Goal: Transaction & Acquisition: Purchase product/service

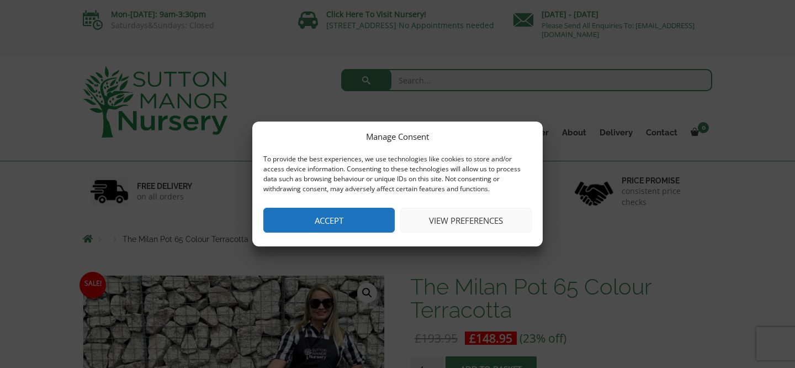
click at [305, 222] on button "Accept" at bounding box center [329, 220] width 131 height 25
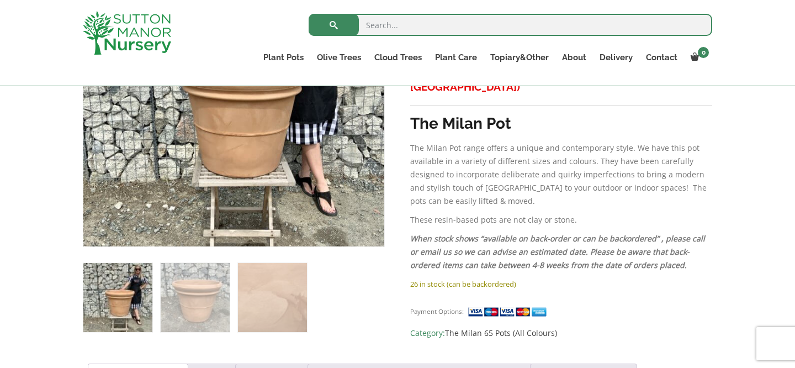
scroll to position [348, 0]
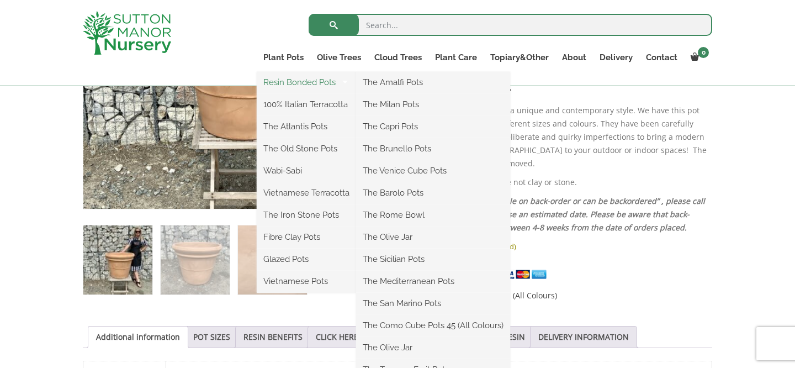
click at [292, 87] on link "Resin Bonded Pots" at bounding box center [306, 82] width 99 height 17
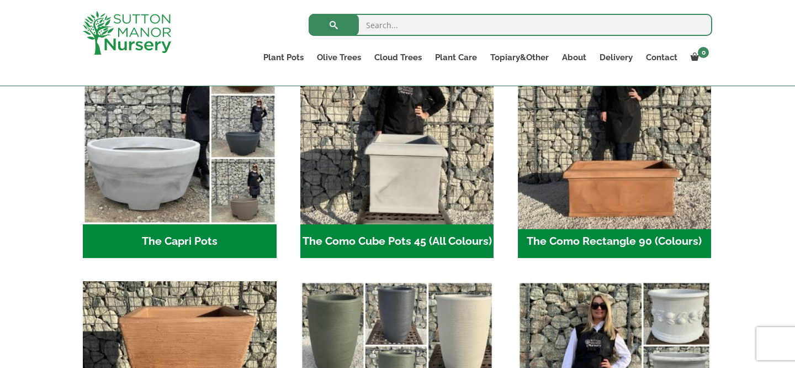
scroll to position [624, 0]
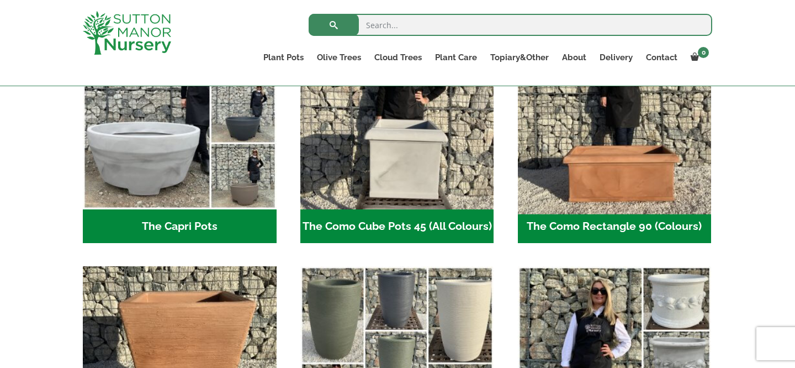
click at [610, 138] on img "Visit product category The Como Rectangle 90 (Colours)" at bounding box center [614, 112] width 203 height 203
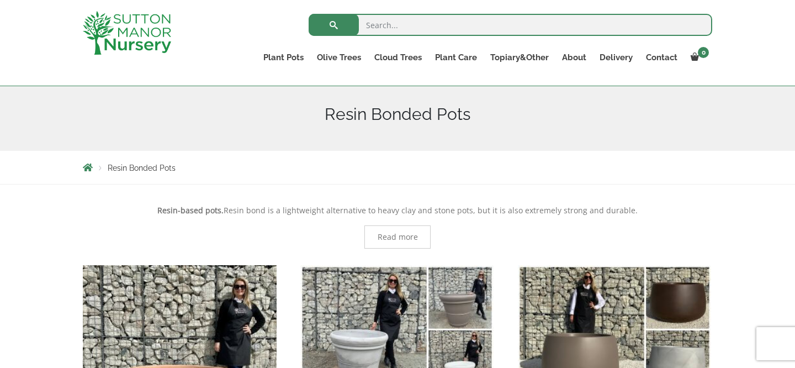
scroll to position [85, 0]
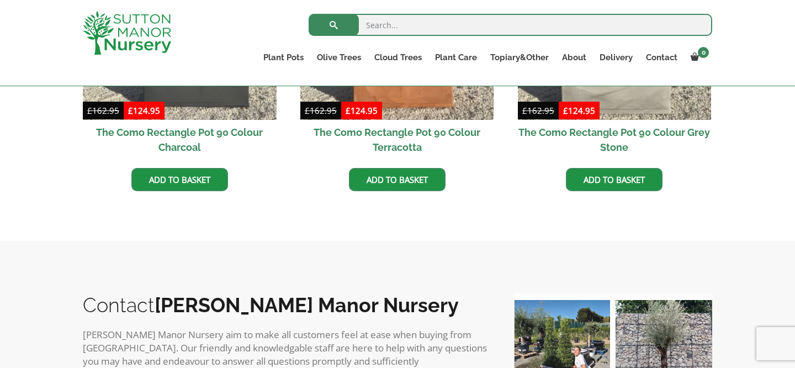
scroll to position [314, 0]
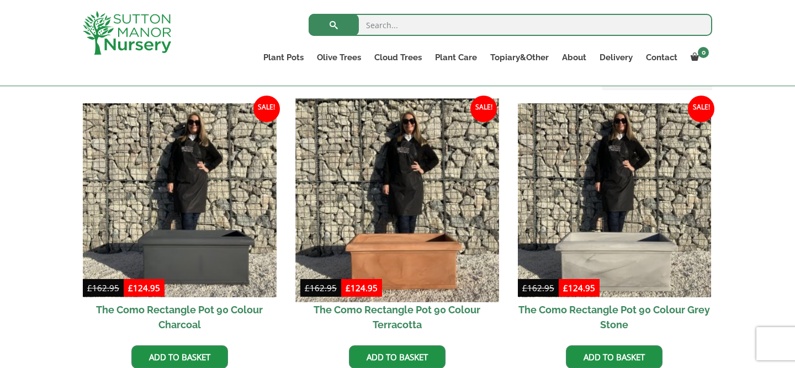
click at [396, 172] on img at bounding box center [397, 199] width 203 height 203
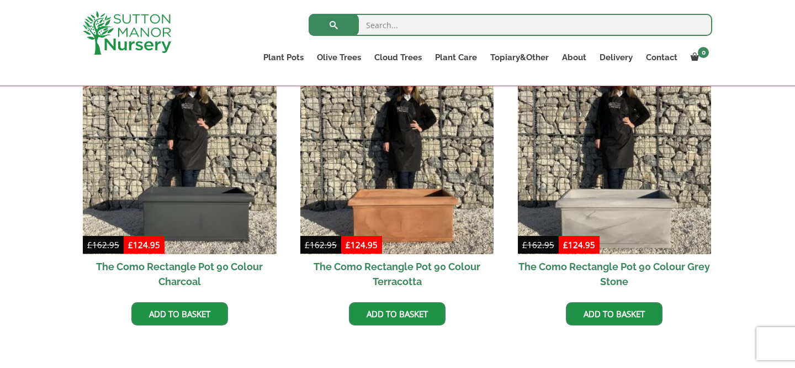
scroll to position [381, 0]
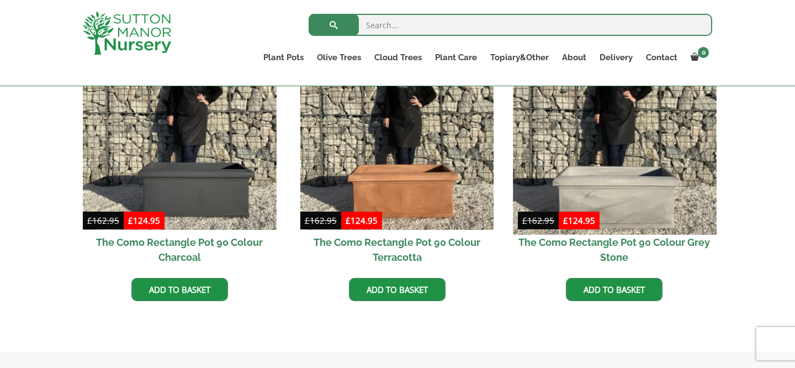
click at [618, 159] on img at bounding box center [614, 132] width 203 height 203
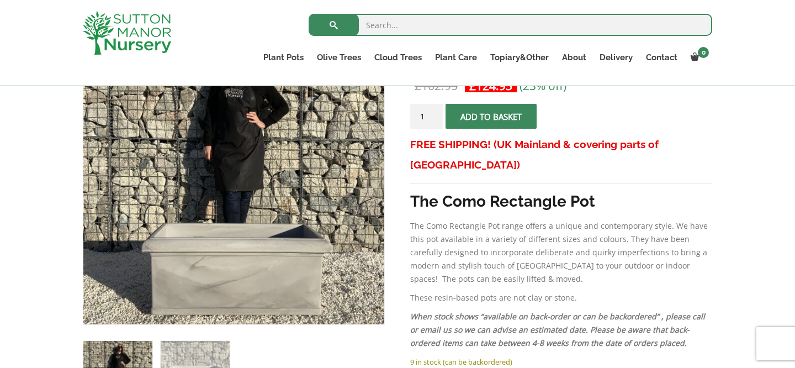
scroll to position [330, 0]
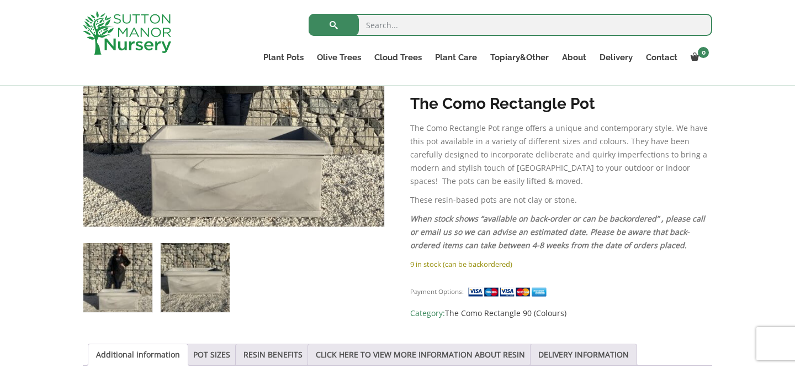
click at [186, 296] on img at bounding box center [195, 277] width 69 height 69
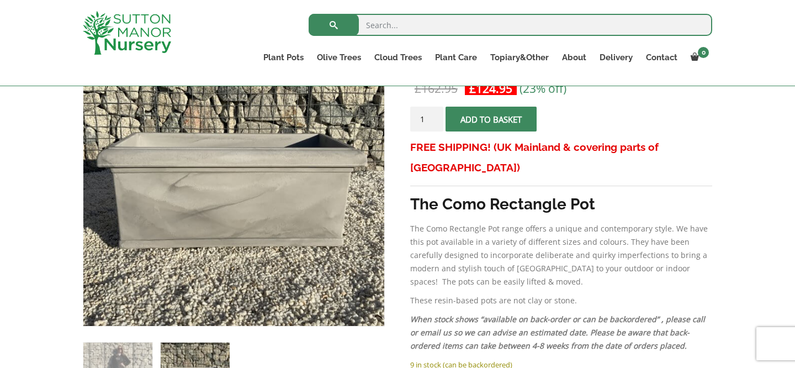
scroll to position [201, 0]
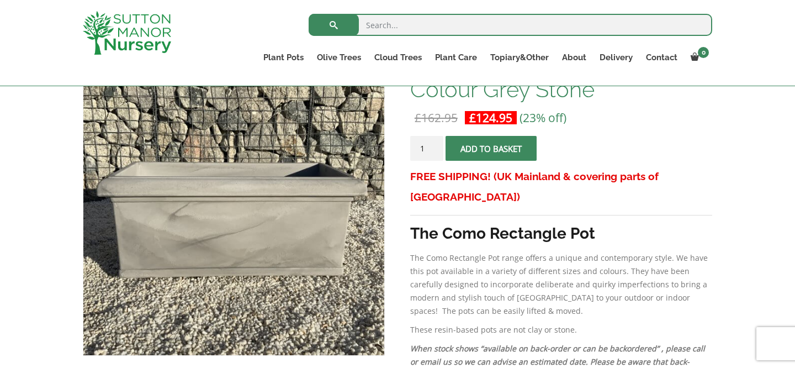
click at [207, 227] on img at bounding box center [215, 187] width 552 height 552
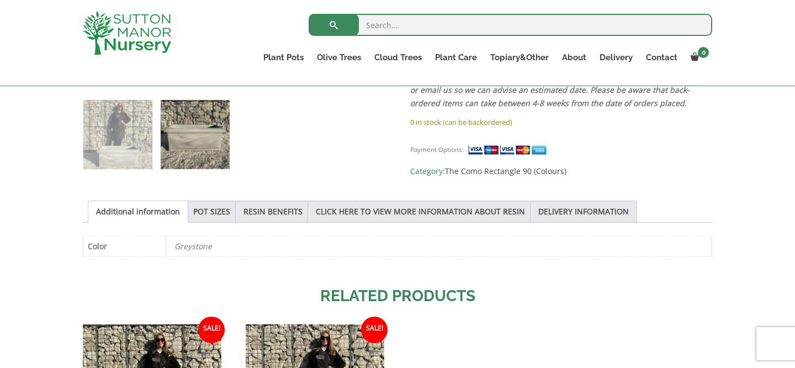
scroll to position [480, 0]
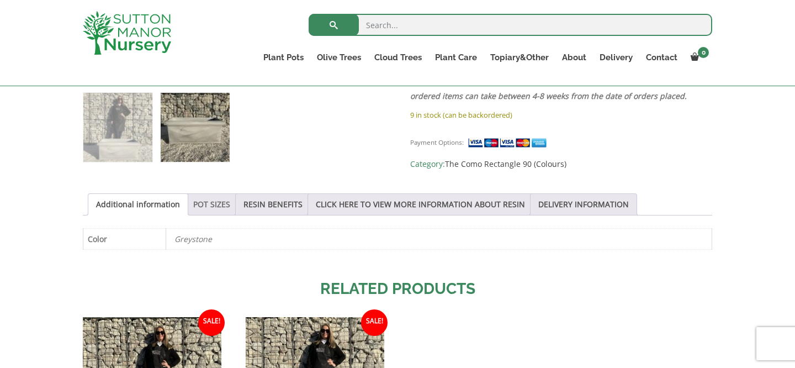
click at [198, 213] on link "POT SIZES" at bounding box center [211, 204] width 37 height 21
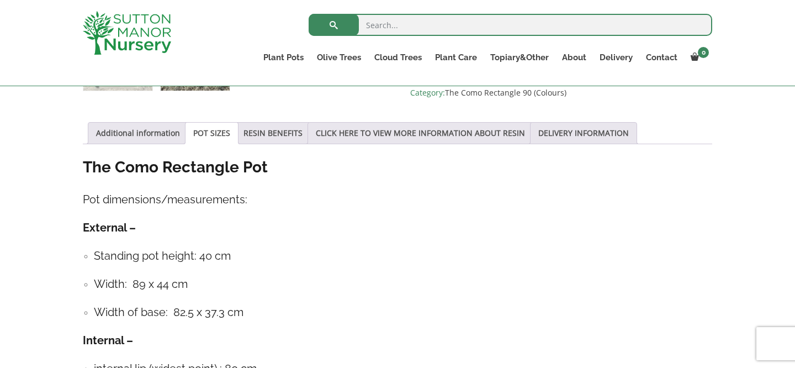
scroll to position [542, 0]
